Goal: Task Accomplishment & Management: Use online tool/utility

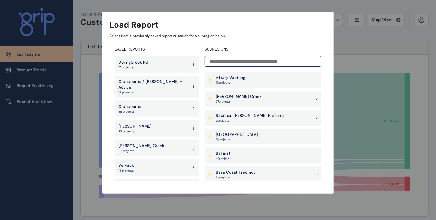
click at [207, 62] on input at bounding box center [263, 61] width 117 height 10
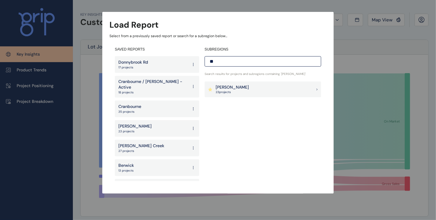
type input "*"
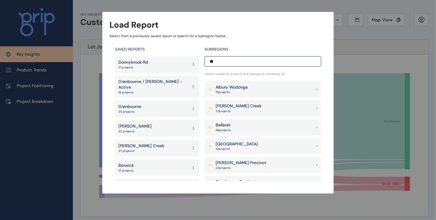
type input "*"
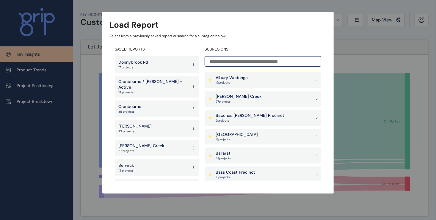
click at [343, 55] on div "Load Report Select from a previously saved report or search for a subregion bel…" at bounding box center [218, 91] width 436 height 182
drag, startPoint x: 81, startPoint y: 181, endPoint x: 84, endPoint y: 181, distance: 3.3
click at [81, 182] on div "Load Report Select from a previously saved report or search for a subregion bel…" at bounding box center [218, 91] width 436 height 182
click at [85, 181] on div "Load Report Select from a previously saved report or search for a subregion bel…" at bounding box center [218, 91] width 436 height 182
click at [28, 55] on div "Load Report Select from a previously saved report or search for a subregion bel…" at bounding box center [218, 91] width 436 height 182
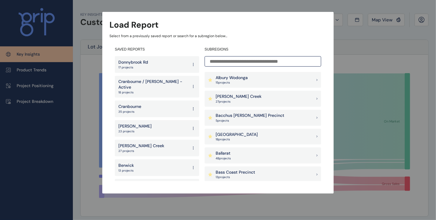
click at [28, 55] on div "Load Report Select from a previously saved report or search for a subregion bel…" at bounding box center [218, 91] width 436 height 182
click at [36, 85] on div "Load Report Select from a previously saved report or search for a subregion bel…" at bounding box center [218, 91] width 436 height 182
click at [219, 62] on input at bounding box center [263, 61] width 117 height 10
click at [163, 85] on p "Cranbourne / [PERSON_NAME] - Active" at bounding box center [153, 85] width 70 height 12
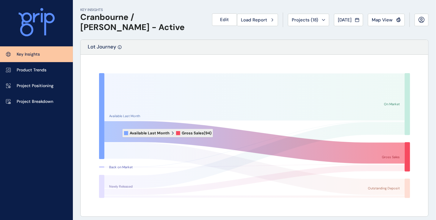
click at [118, 133] on icon at bounding box center [254, 142] width 301 height 43
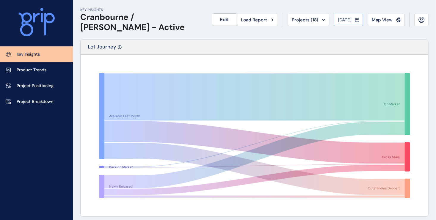
click at [345, 20] on span "[DATE]" at bounding box center [345, 20] width 14 height 6
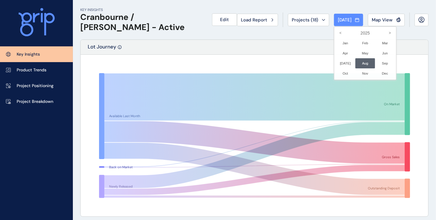
click at [263, 23] on div at bounding box center [218, 110] width 436 height 220
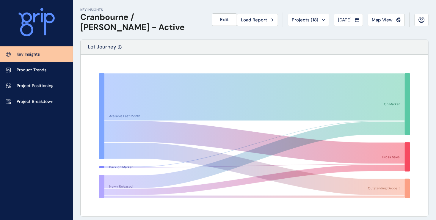
click at [36, 58] on link "Key Insights" at bounding box center [36, 54] width 73 height 16
click at [262, 19] on div "Load Report" at bounding box center [257, 20] width 33 height 6
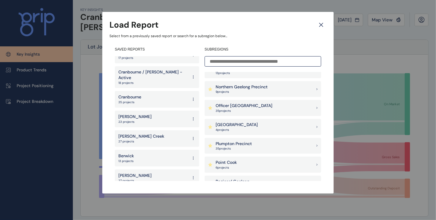
scroll to position [417, 0]
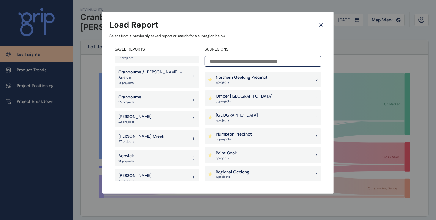
click at [226, 60] on input at bounding box center [263, 61] width 117 height 10
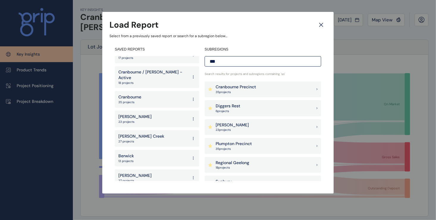
scroll to position [0, 0]
type input "*"
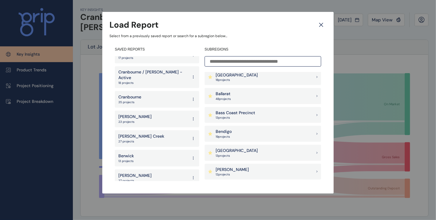
scroll to position [89, 0]
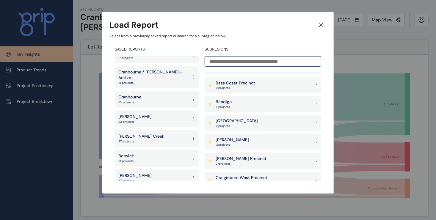
click at [219, 122] on p "[GEOGRAPHIC_DATA]" at bounding box center [237, 121] width 42 height 6
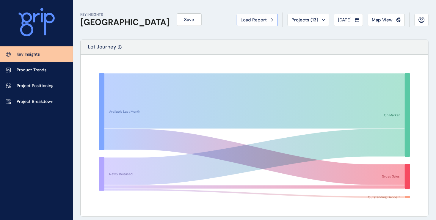
click at [257, 18] on span "Load Report" at bounding box center [254, 20] width 26 height 6
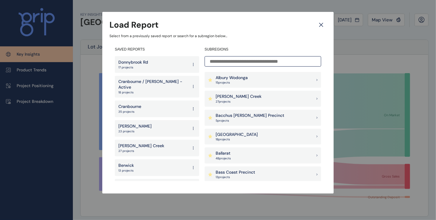
click at [234, 60] on input at bounding box center [263, 61] width 117 height 10
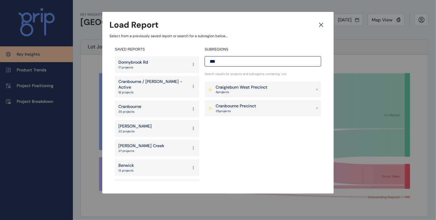
type input "***"
click at [241, 106] on p "Cranbourne Precinct" at bounding box center [236, 106] width 40 height 6
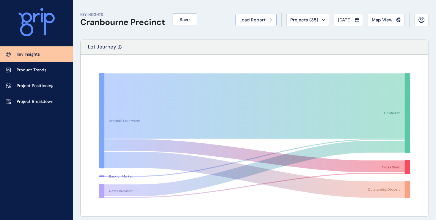
click at [254, 22] on span "Load Report" at bounding box center [253, 20] width 26 height 6
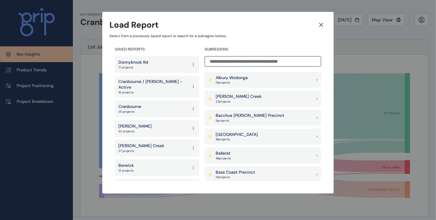
click at [225, 63] on input at bounding box center [263, 61] width 117 height 10
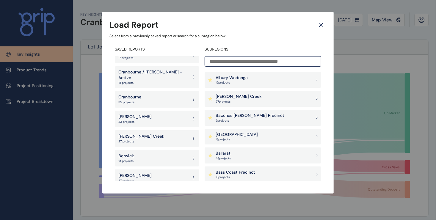
click at [215, 60] on input at bounding box center [263, 61] width 117 height 10
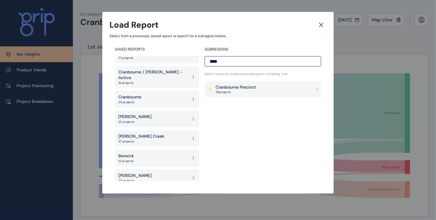
type input "****"
click at [234, 91] on p "35 project s" at bounding box center [236, 92] width 40 height 4
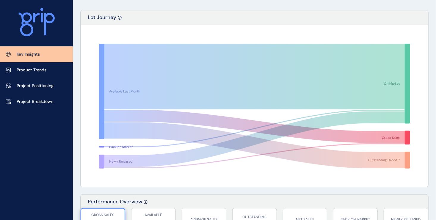
scroll to position [0, 0]
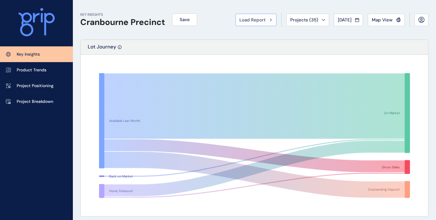
click at [251, 22] on span "Load Report" at bounding box center [253, 20] width 26 height 6
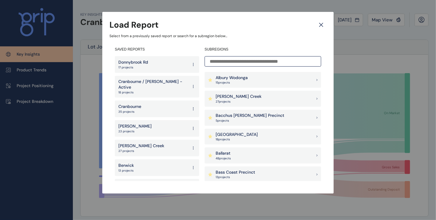
click at [157, 90] on p "18 projects" at bounding box center [153, 92] width 70 height 4
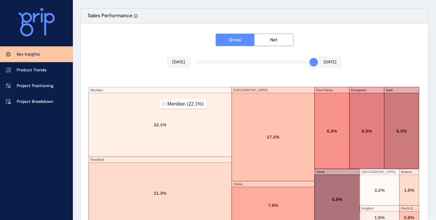
scroll to position [1032, 0]
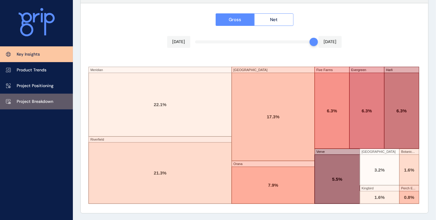
click at [35, 103] on p "Project Breakdown" at bounding box center [35, 102] width 37 height 6
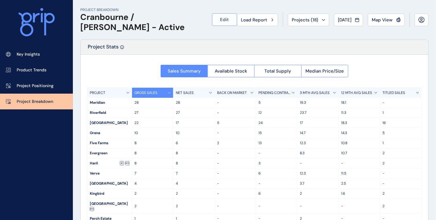
click at [221, 19] on span "Edit" at bounding box center [225, 20] width 9 height 6
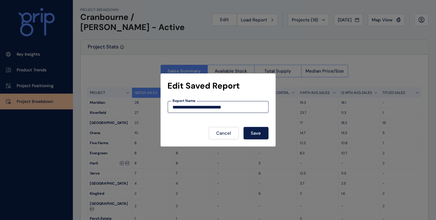
click at [242, 107] on input "**********" at bounding box center [218, 107] width 100 height 5
click at [257, 132] on span "Save" at bounding box center [256, 133] width 10 height 6
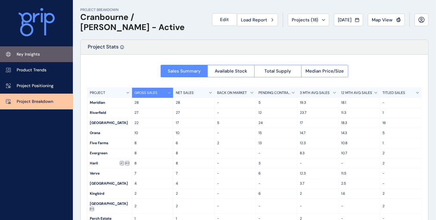
click at [22, 56] on p "Key Insights" at bounding box center [28, 54] width 23 height 6
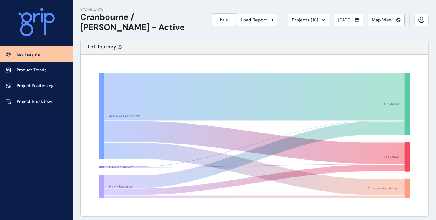
click at [392, 19] on span "Map View" at bounding box center [382, 20] width 21 height 6
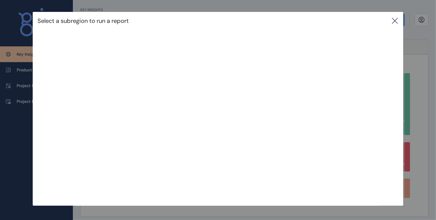
click at [424, 82] on div "Select a subregion to run a report" at bounding box center [218, 97] width 436 height 194
click at [399, 22] on icon at bounding box center [395, 20] width 7 height 7
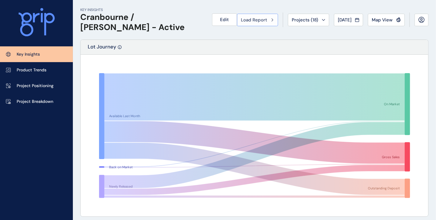
click at [266, 21] on div "Load Report" at bounding box center [257, 20] width 33 height 6
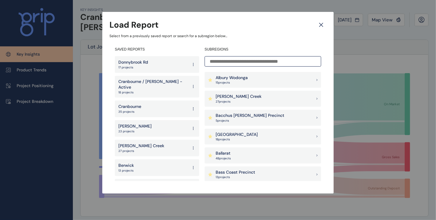
click at [225, 59] on input at bounding box center [263, 61] width 117 height 10
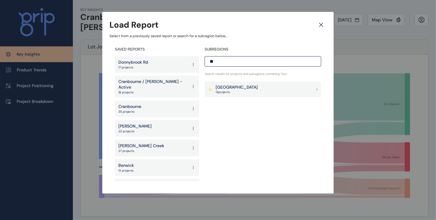
type input "*"
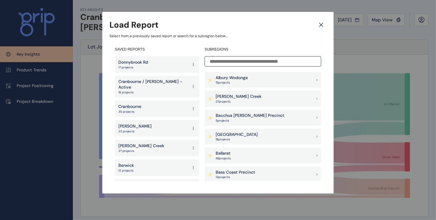
click at [324, 24] on icon at bounding box center [321, 25] width 11 height 10
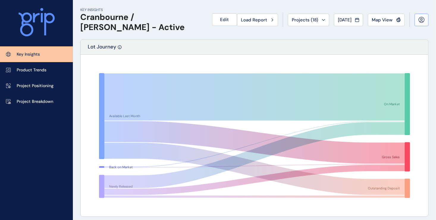
click at [418, 21] on button at bounding box center [422, 20] width 14 height 12
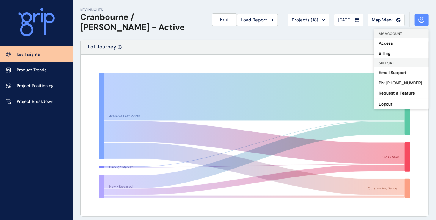
click at [418, 21] on button at bounding box center [422, 20] width 14 height 12
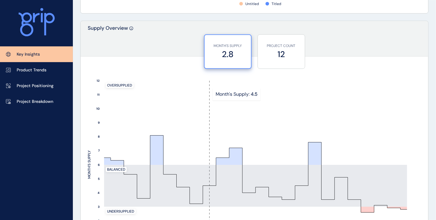
scroll to position [387, 0]
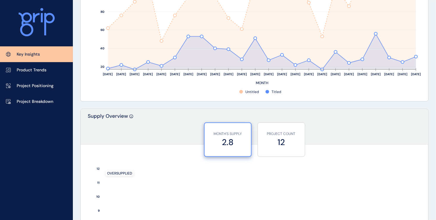
click at [36, 16] on icon at bounding box center [36, 17] width 7 height 9
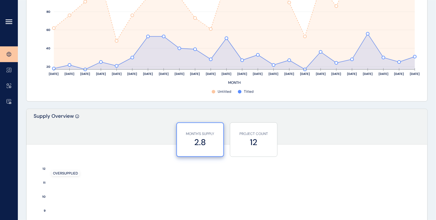
click at [6, 23] on icon at bounding box center [8, 21] width 7 height 7
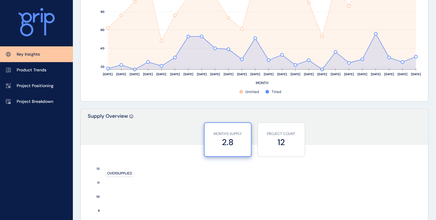
click at [17, 55] on p "Key Insights" at bounding box center [28, 54] width 23 height 6
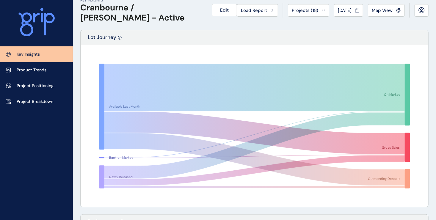
scroll to position [0, 0]
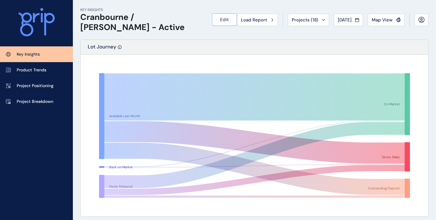
click at [221, 19] on span "Edit" at bounding box center [225, 20] width 9 height 6
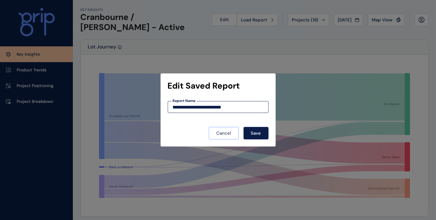
click at [223, 136] on button "Cancel" at bounding box center [224, 133] width 30 height 12
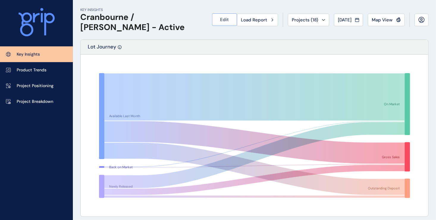
click at [221, 18] on span "Edit" at bounding box center [225, 20] width 9 height 6
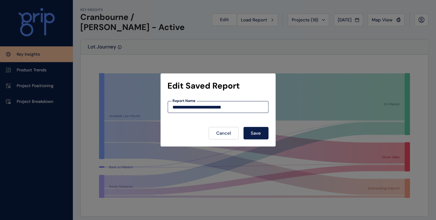
click at [249, 21] on div "**********" at bounding box center [218, 110] width 436 height 220
click at [251, 136] on button "Save" at bounding box center [256, 133] width 25 height 12
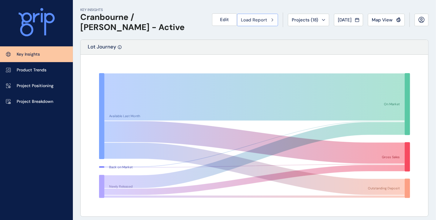
click at [255, 24] on button "Load Report" at bounding box center [257, 20] width 41 height 12
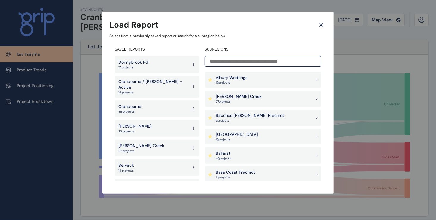
click at [209, 62] on input at bounding box center [263, 61] width 117 height 10
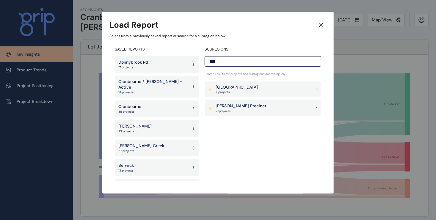
type input "***"
click at [224, 106] on p "[PERSON_NAME] Precinct" at bounding box center [241, 106] width 51 height 6
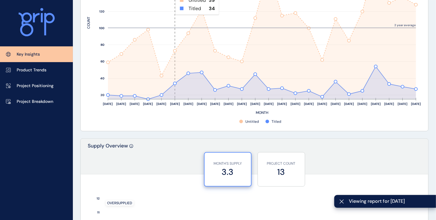
scroll to position [446, 0]
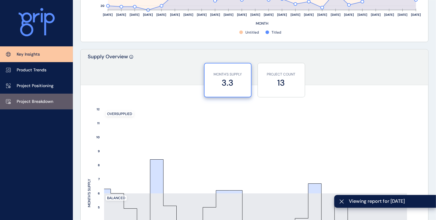
click at [34, 104] on p "Project Breakdown" at bounding box center [35, 102] width 37 height 6
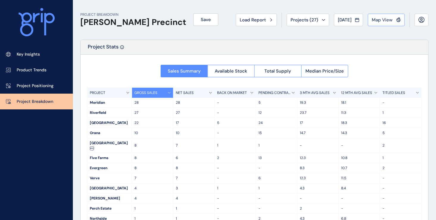
click at [378, 24] on button "Map View" at bounding box center [386, 20] width 37 height 12
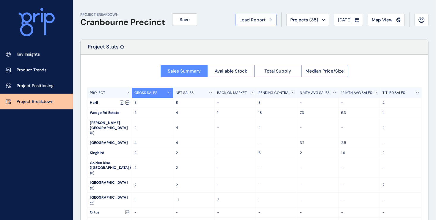
click at [263, 21] on div "Load Report" at bounding box center [256, 20] width 33 height 6
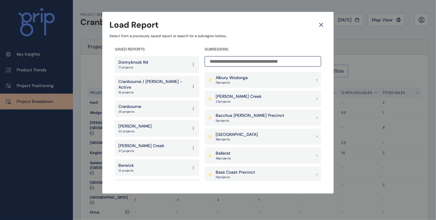
click at [362, 62] on div "Load Report Select from a previously saved report or search for a subregion bel…" at bounding box center [218, 91] width 436 height 182
click at [321, 25] on icon at bounding box center [322, 25] width 4 height 4
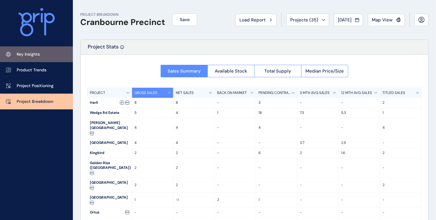
click at [36, 56] on p "Key Insights" at bounding box center [28, 54] width 23 height 6
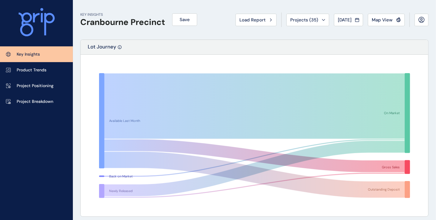
click at [23, 57] on p "Key Insights" at bounding box center [28, 54] width 23 height 6
click at [242, 20] on span "Load Report" at bounding box center [253, 20] width 26 height 6
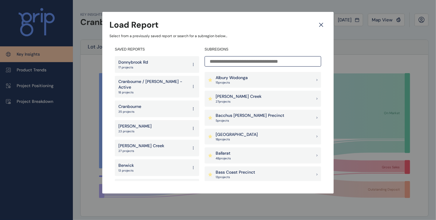
click at [228, 61] on input at bounding box center [263, 61] width 117 height 10
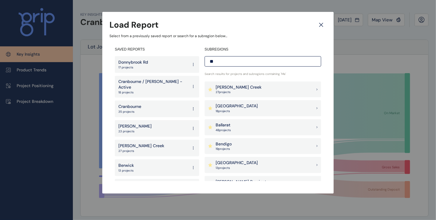
type input "*"
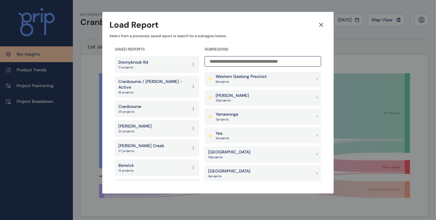
click at [358, 35] on div "Load Report Select from a previously saved report or search for a subregion bel…" at bounding box center [218, 91] width 436 height 182
click at [321, 25] on icon at bounding box center [322, 25] width 4 height 4
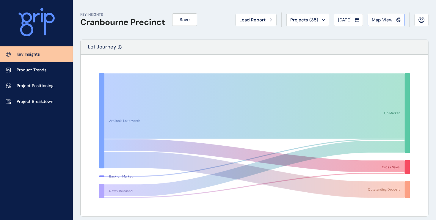
click at [377, 19] on span "Map View" at bounding box center [382, 20] width 21 height 6
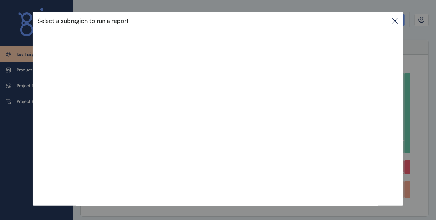
click at [397, 20] on icon at bounding box center [395, 20] width 7 height 7
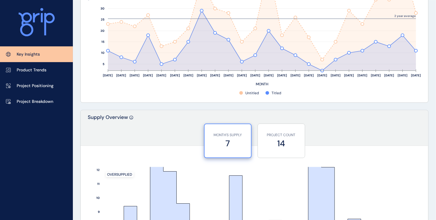
scroll to position [387, 0]
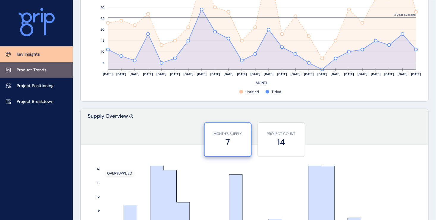
click at [26, 71] on p "Product Trends" at bounding box center [32, 70] width 30 height 6
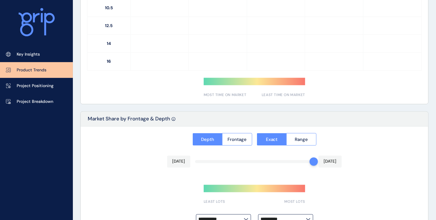
type input "*********"
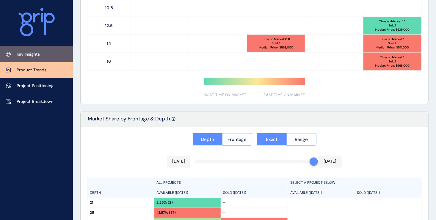
click at [28, 53] on p "Key Insights" at bounding box center [28, 54] width 23 height 6
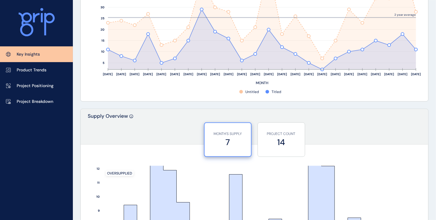
click at [6, 54] on icon at bounding box center [7, 54] width 2 height 4
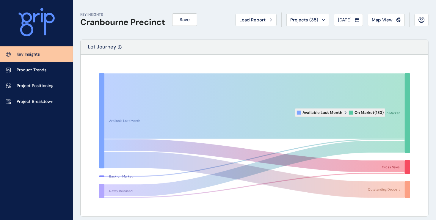
click at [390, 113] on icon at bounding box center [254, 106] width 301 height 65
click at [419, 21] on icon at bounding box center [422, 20] width 6 height 6
click at [35, 56] on p "Key Insights" at bounding box center [28, 54] width 23 height 6
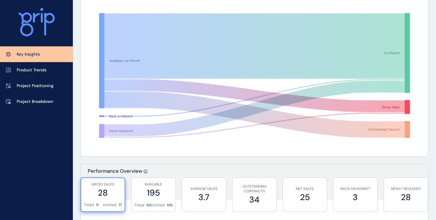
scroll to position [30, 0]
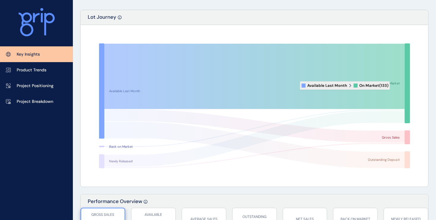
click at [394, 86] on icon at bounding box center [254, 76] width 301 height 65
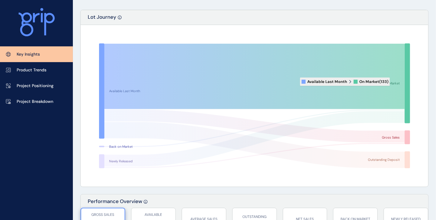
click at [394, 82] on icon at bounding box center [254, 76] width 301 height 65
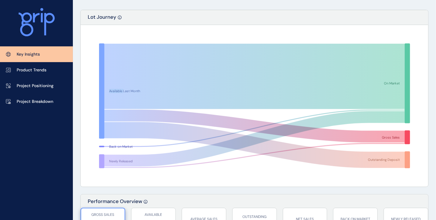
click at [394, 82] on icon at bounding box center [254, 76] width 301 height 65
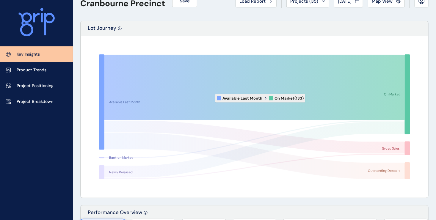
scroll to position [0, 0]
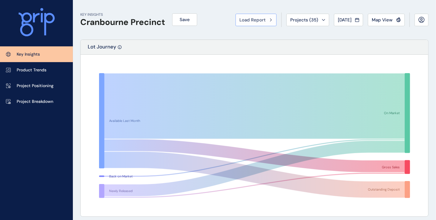
click at [267, 19] on div "Load Report" at bounding box center [256, 20] width 33 height 6
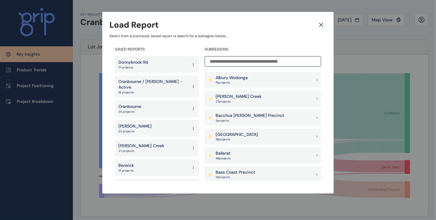
click at [321, 26] on icon at bounding box center [322, 25] width 4 height 4
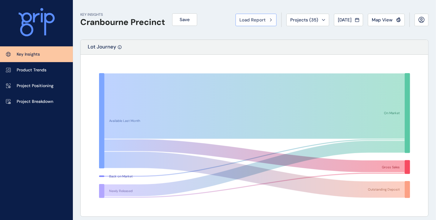
click at [257, 20] on span "Load Report" at bounding box center [253, 20] width 26 height 6
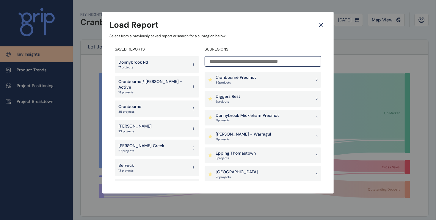
scroll to position [238, 0]
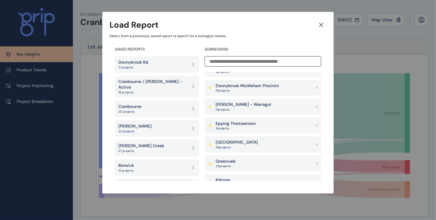
click at [317, 88] on icon at bounding box center [317, 87] width 1 height 1
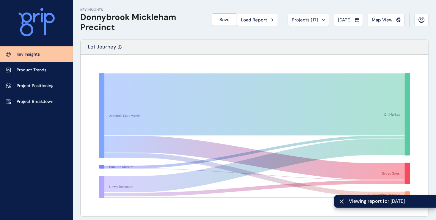
click at [322, 19] on icon at bounding box center [324, 20] width 4 height 2
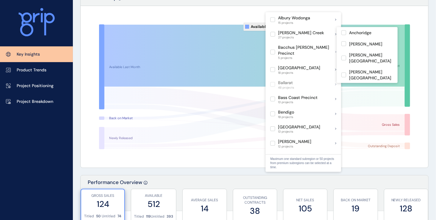
scroll to position [60, 0]
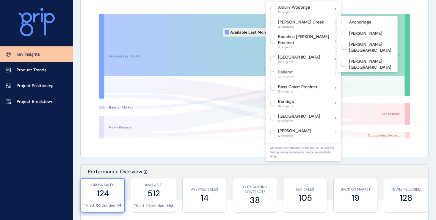
click at [220, 32] on icon at bounding box center [254, 45] width 301 height 62
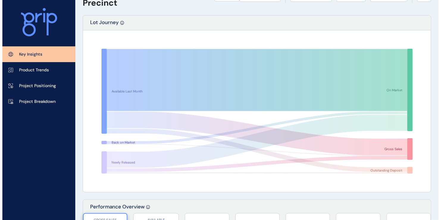
scroll to position [0, 0]
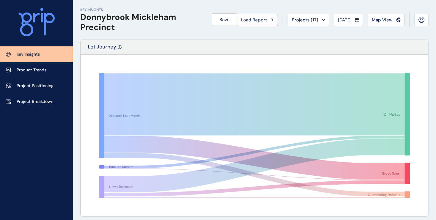
click at [272, 20] on icon at bounding box center [273, 20] width 2 height 4
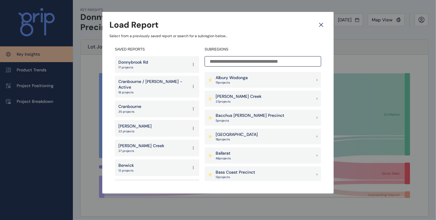
click at [312, 101] on div "[PERSON_NAME] Creek 27 project s" at bounding box center [263, 99] width 117 height 16
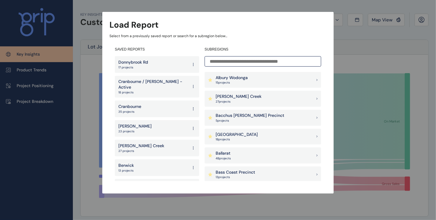
click at [317, 79] on icon at bounding box center [317, 79] width 1 height 1
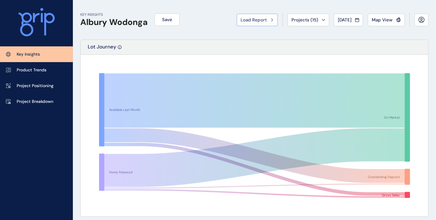
click at [272, 19] on icon at bounding box center [272, 19] width 1 height 3
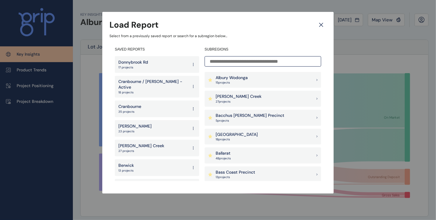
click at [210, 80] on icon at bounding box center [211, 80] width 4 height 4
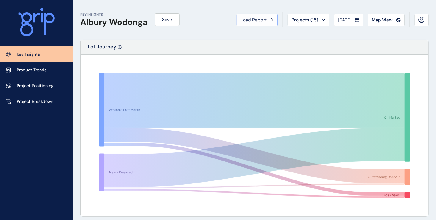
click at [253, 22] on span "Load Report" at bounding box center [254, 20] width 26 height 6
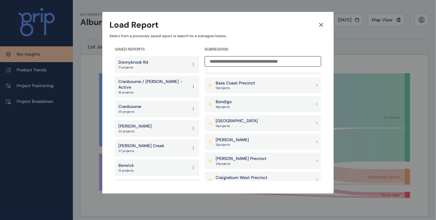
scroll to position [119, 0]
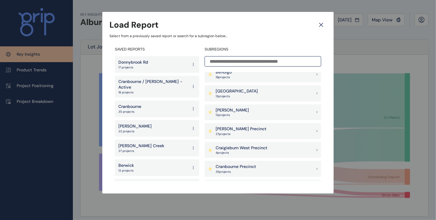
click at [317, 93] on icon at bounding box center [317, 93] width 1 height 1
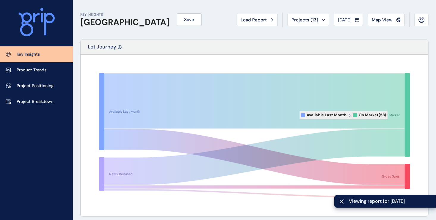
click at [393, 115] on icon at bounding box center [254, 101] width 301 height 55
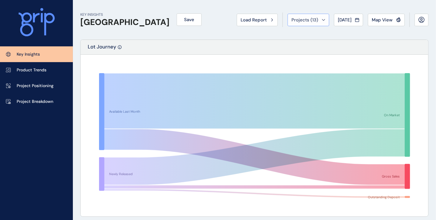
click at [292, 22] on span "Projects ( 13 )" at bounding box center [305, 20] width 27 height 6
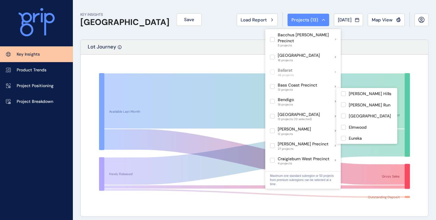
scroll to position [30, 0]
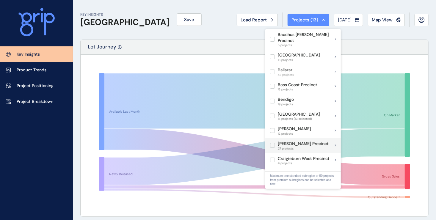
click at [270, 143] on label at bounding box center [272, 145] width 5 height 5
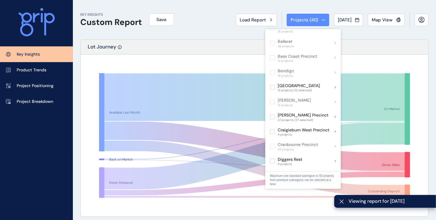
scroll to position [60, 0]
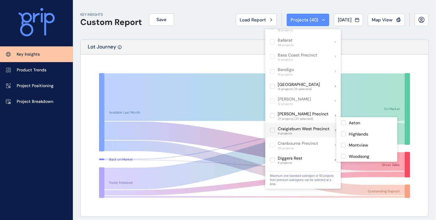
click at [272, 128] on label at bounding box center [272, 130] width 5 height 5
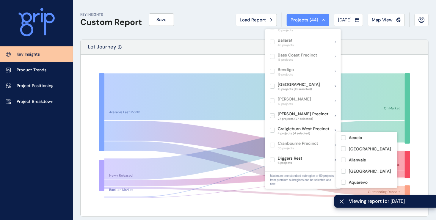
click at [272, 143] on label at bounding box center [272, 145] width 5 height 5
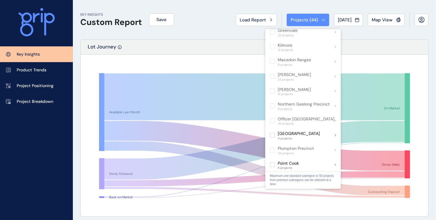
scroll to position [268, 0]
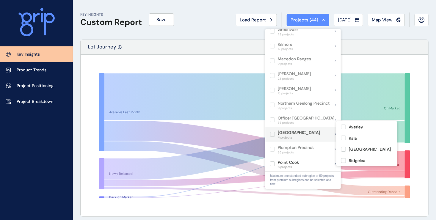
click at [272, 132] on label at bounding box center [272, 134] width 5 height 5
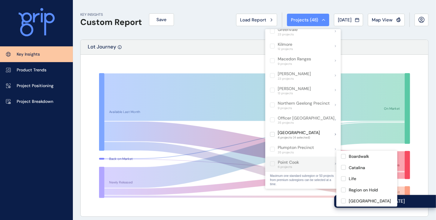
click at [271, 162] on label at bounding box center [272, 164] width 5 height 5
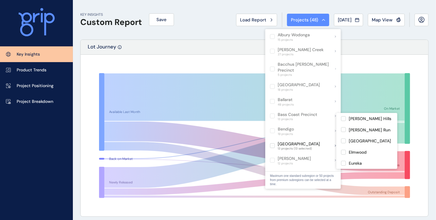
scroll to position [60, 0]
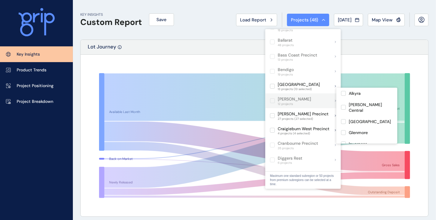
click at [274, 99] on label at bounding box center [272, 101] width 5 height 5
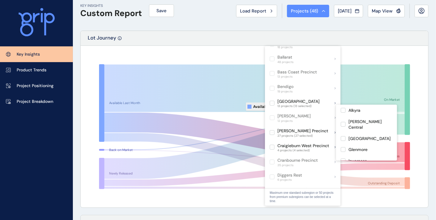
scroll to position [0, 0]
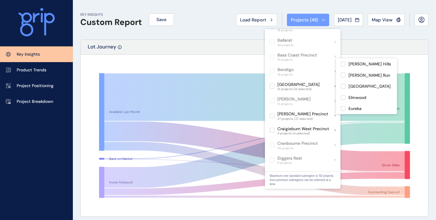
click at [320, 18] on button "Projects ( 48 )" at bounding box center [308, 20] width 42 height 12
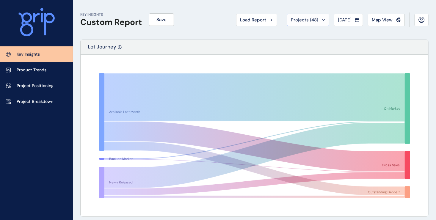
click at [319, 18] on div "Projects ( 48 )" at bounding box center [308, 20] width 35 height 6
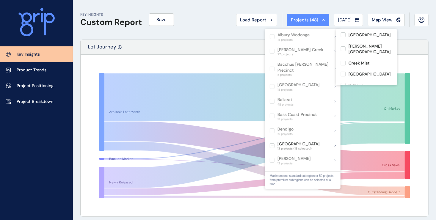
click at [254, 66] on rect at bounding box center [254, 135] width 335 height 149
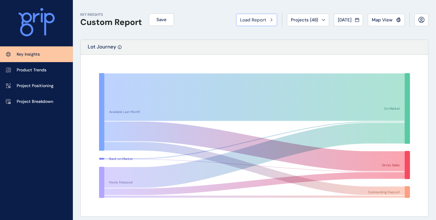
click at [267, 21] on div "Load Report" at bounding box center [256, 20] width 33 height 6
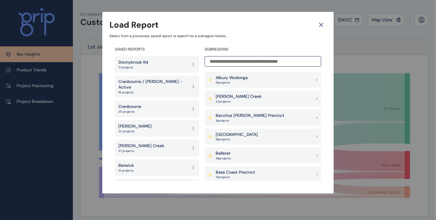
scroll to position [10, 0]
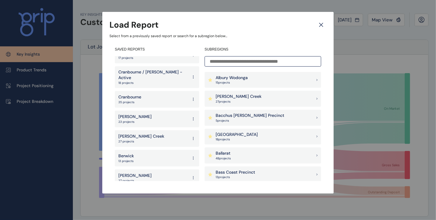
click at [322, 25] on icon at bounding box center [321, 25] width 11 height 10
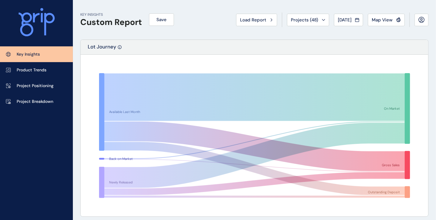
click at [108, 22] on h1 "Custom Report" at bounding box center [111, 22] width 62 height 10
click at [90, 16] on p "KEY INSIGHTS" at bounding box center [111, 14] width 62 height 5
click at [24, 54] on p "Key Insights" at bounding box center [28, 54] width 23 height 6
click at [417, 22] on button at bounding box center [422, 20] width 14 height 12
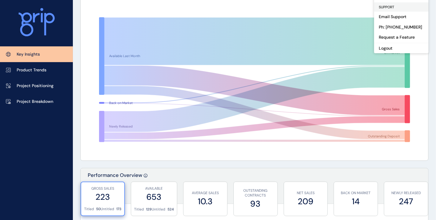
scroll to position [0, 0]
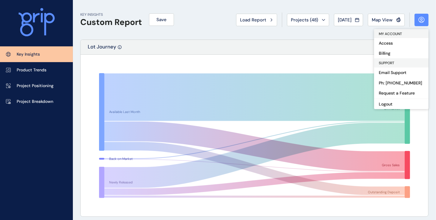
click at [176, 35] on div "KEY INSIGHTS Custom Report Save Load Report Projects ( 48 ) Aug 2025 2025 < > J…" at bounding box center [254, 20] width 349 height 40
